Goal: Task Accomplishment & Management: Use online tool/utility

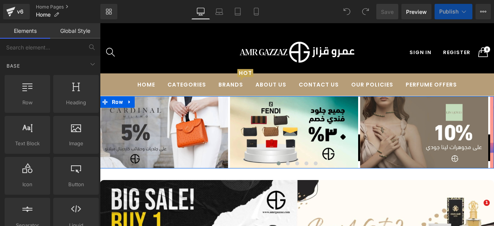
click at [479, 136] on div "Shop Now Button Hero Banner Shop Now Button Hero Banner Shop Now Button Hero Ba…" at bounding box center [297, 132] width 394 height 72
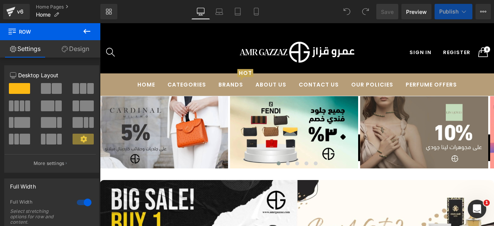
click at [480, 135] on div "Shop Now Button Hero Banner Shop Now Button Hero Banner Shop Now Button Hero Ba…" at bounding box center [297, 132] width 394 height 72
click at [254, 12] on icon at bounding box center [257, 12] width 8 height 8
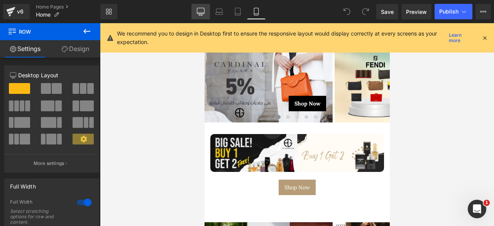
click at [202, 14] on icon at bounding box center [201, 12] width 8 height 8
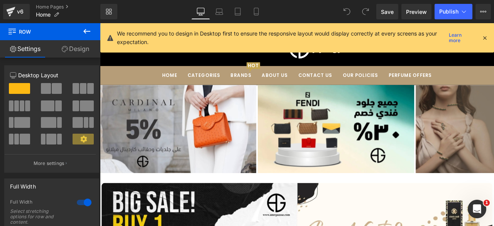
scroll to position [47, 0]
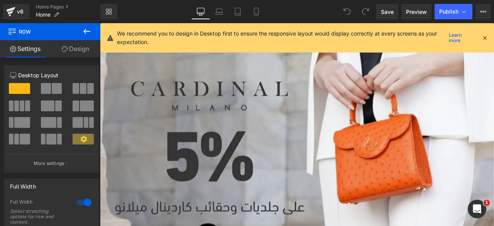
click at [484, 37] on icon at bounding box center [485, 37] width 7 height 7
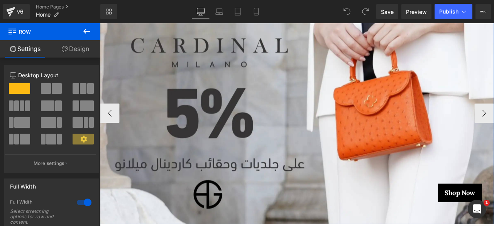
scroll to position [97, 0]
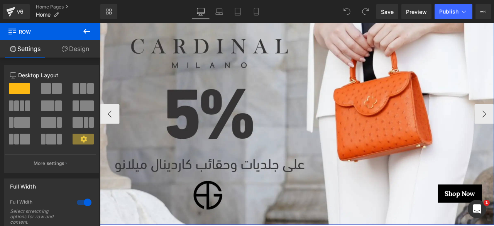
drag, startPoint x: 492, startPoint y: 135, endPoint x: 429, endPoint y: 133, distance: 62.6
click at [429, 133] on div "Shop Now Button" at bounding box center [333, 130] width 467 height 263
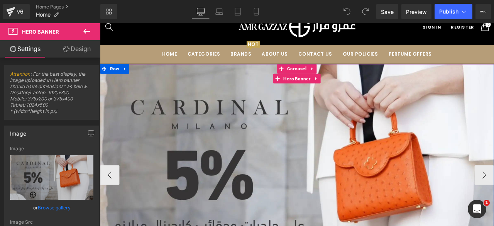
scroll to position [20, 0]
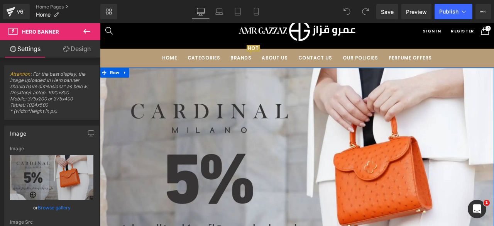
click at [330, 88] on div "Shop Now Button Hero Banner Shop Now Button Hero Banner Shop Now Button Hero Ba…" at bounding box center [333, 207] width 467 height 263
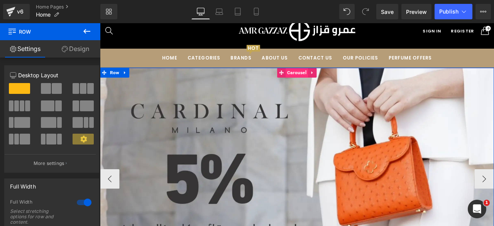
click at [333, 88] on span "Carousel" at bounding box center [333, 82] width 27 height 12
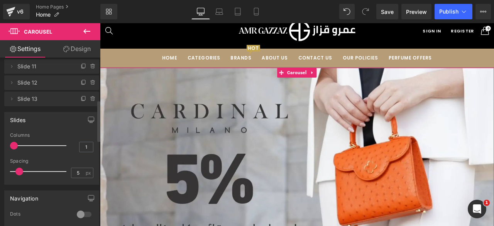
scroll to position [177, 0]
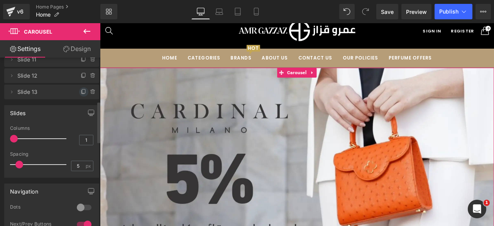
click at [81, 91] on icon at bounding box center [82, 91] width 3 height 3
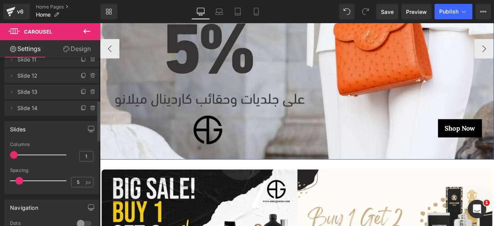
scroll to position [178, 0]
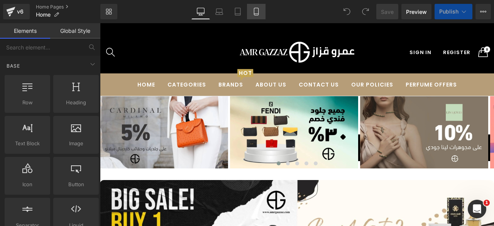
click at [258, 11] on icon at bounding box center [256, 11] width 4 height 7
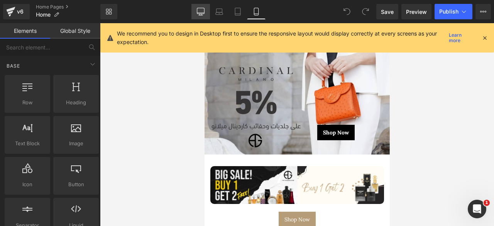
click at [201, 11] on icon at bounding box center [201, 12] width 8 height 8
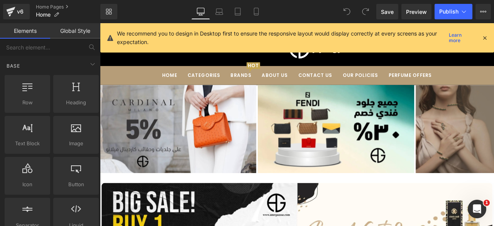
scroll to position [73, 0]
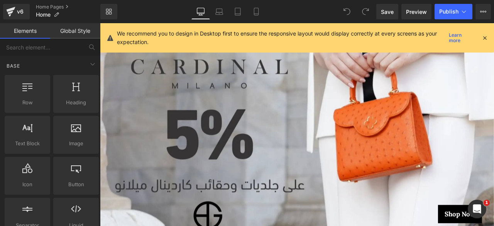
click at [484, 38] on icon at bounding box center [485, 37] width 7 height 7
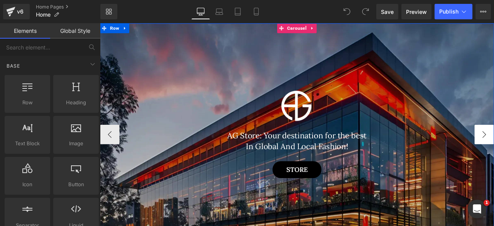
click at [327, 29] on span "Carousel" at bounding box center [333, 29] width 27 height 12
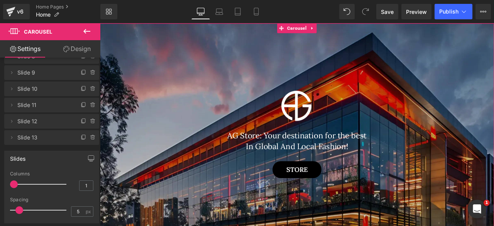
scroll to position [132, 0]
click at [82, 122] on icon at bounding box center [83, 120] width 3 height 4
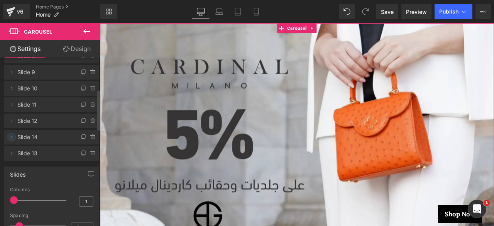
click at [12, 138] on icon at bounding box center [11, 137] width 6 height 6
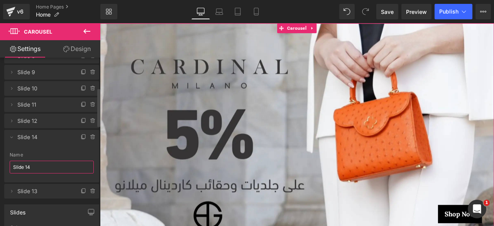
click at [43, 169] on input "Slide 14" at bounding box center [52, 167] width 84 height 13
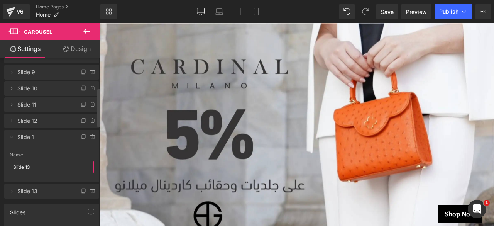
type input "Slide 13"
click at [12, 138] on icon at bounding box center [11, 138] width 3 height 2
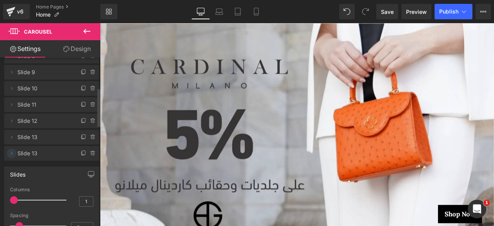
click at [13, 154] on icon at bounding box center [11, 153] width 6 height 6
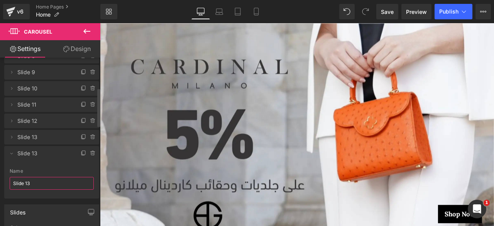
click at [35, 187] on input "Slide 13" at bounding box center [52, 183] width 84 height 13
type input "Slide 14"
click at [10, 152] on icon at bounding box center [11, 153] width 6 height 6
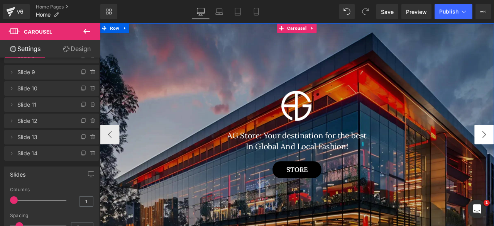
click at [112, 153] on button "‹" at bounding box center [111, 154] width 23 height 23
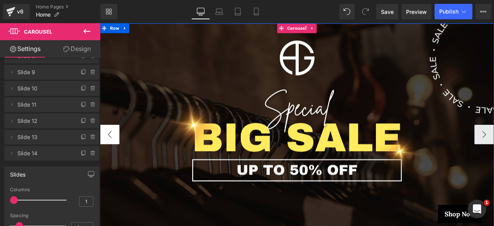
click at [112, 153] on button "‹" at bounding box center [111, 154] width 23 height 23
click at [327, 41] on span "Hero Banner" at bounding box center [334, 41] width 36 height 12
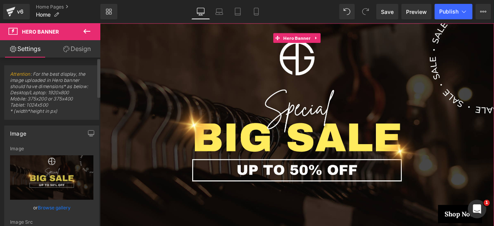
click at [49, 204] on link "Browse gallery" at bounding box center [54, 208] width 33 height 14
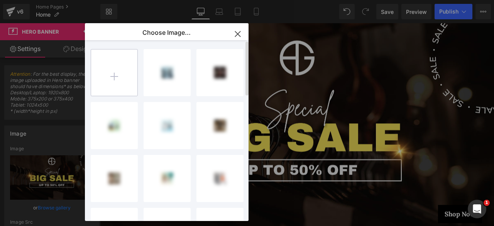
click at [112, 82] on input "file" at bounding box center [114, 72] width 46 height 46
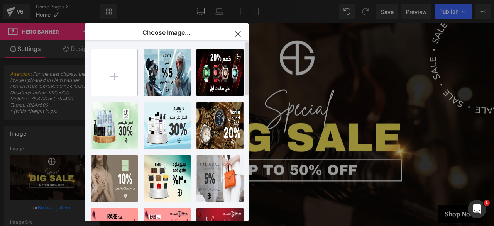
type input "C:\fakepath\1.webp"
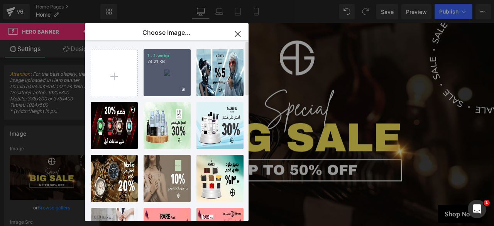
click at [158, 77] on div "1...1.webp 74.21 KB" at bounding box center [167, 72] width 47 height 47
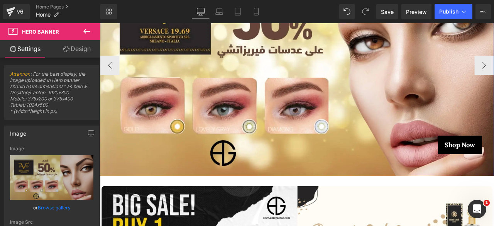
scroll to position [158, 0]
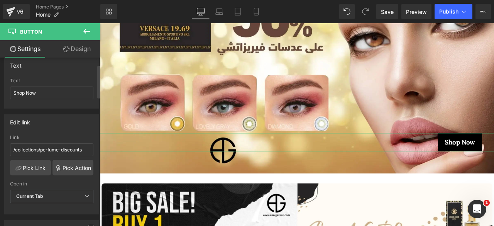
scroll to position [77, 0]
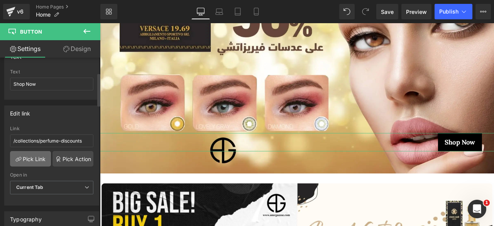
click at [27, 160] on link "Pick Link" at bounding box center [30, 158] width 41 height 15
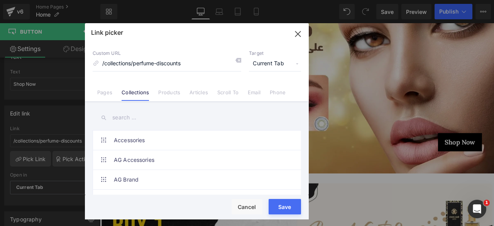
click at [125, 117] on input "text" at bounding box center [197, 117] width 209 height 17
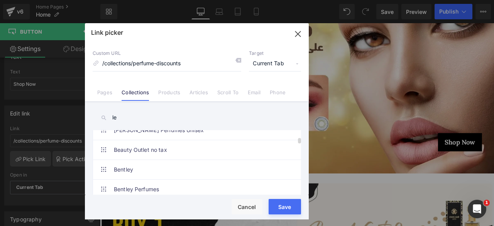
scroll to position [70, 0]
type input "l"
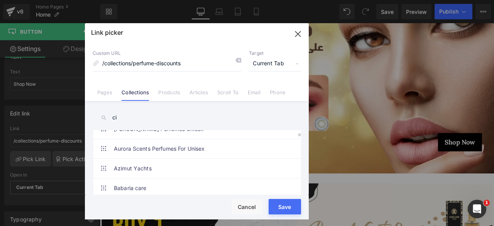
scroll to position [0, 0]
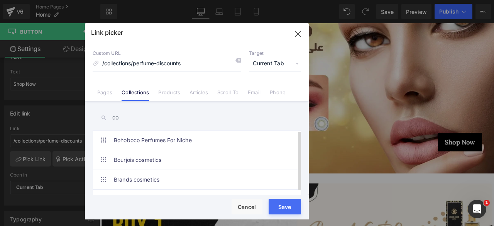
type input "c"
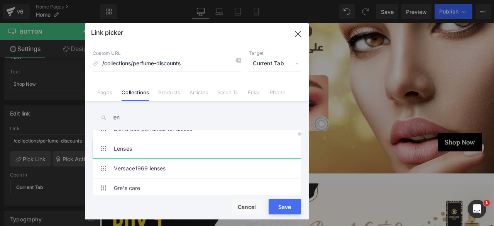
scroll to position [8, 0]
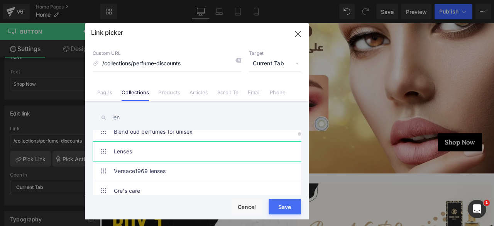
type input "len"
click at [142, 153] on link "Lenses" at bounding box center [199, 151] width 170 height 19
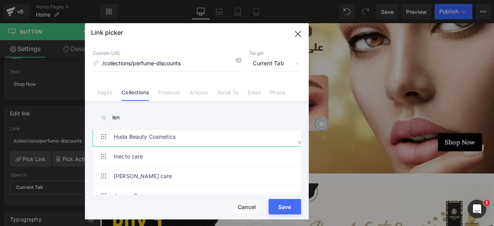
scroll to position [163, 0]
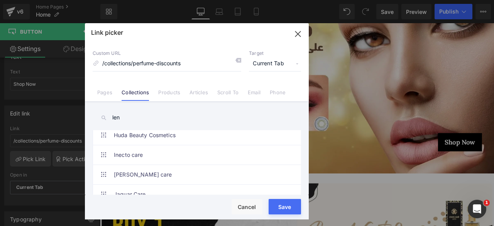
click at [284, 206] on button "Save" at bounding box center [285, 206] width 32 height 15
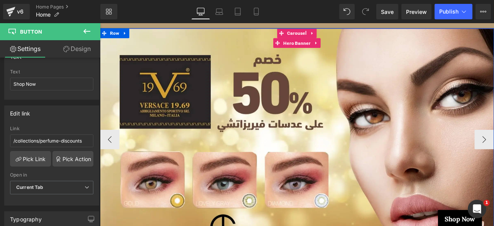
scroll to position [66, 0]
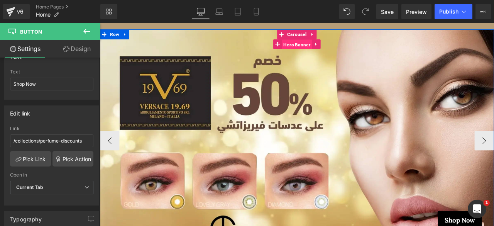
click at [331, 50] on span "Hero Banner" at bounding box center [334, 48] width 36 height 12
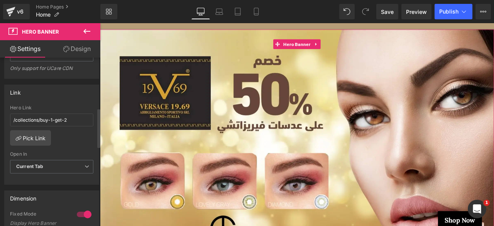
scroll to position [215, 0]
click at [27, 137] on link "Pick Link" at bounding box center [30, 137] width 41 height 15
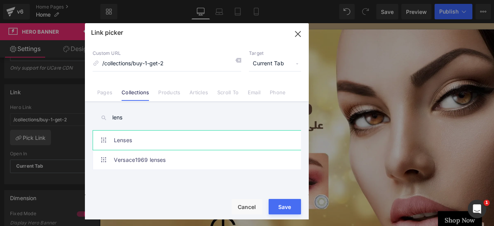
type input "lens"
click at [144, 144] on link "Lenses" at bounding box center [199, 140] width 170 height 19
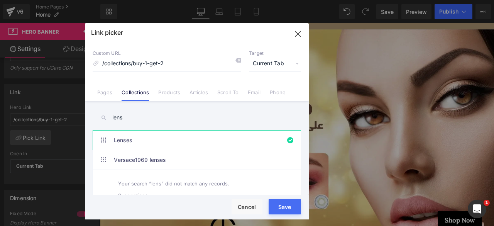
click at [282, 204] on button "Save" at bounding box center [285, 206] width 32 height 15
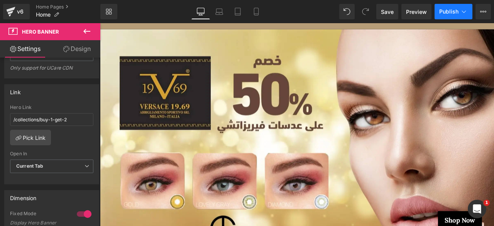
click at [445, 11] on span "Publish" at bounding box center [449, 11] width 19 height 6
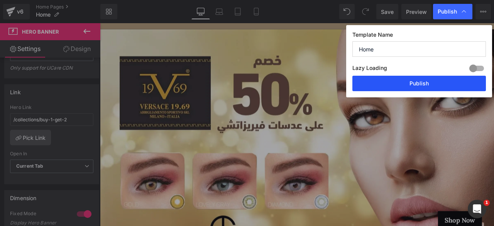
click at [418, 87] on button "Publish" at bounding box center [420, 83] width 134 height 15
